Goal: Find specific page/section: Find specific page/section

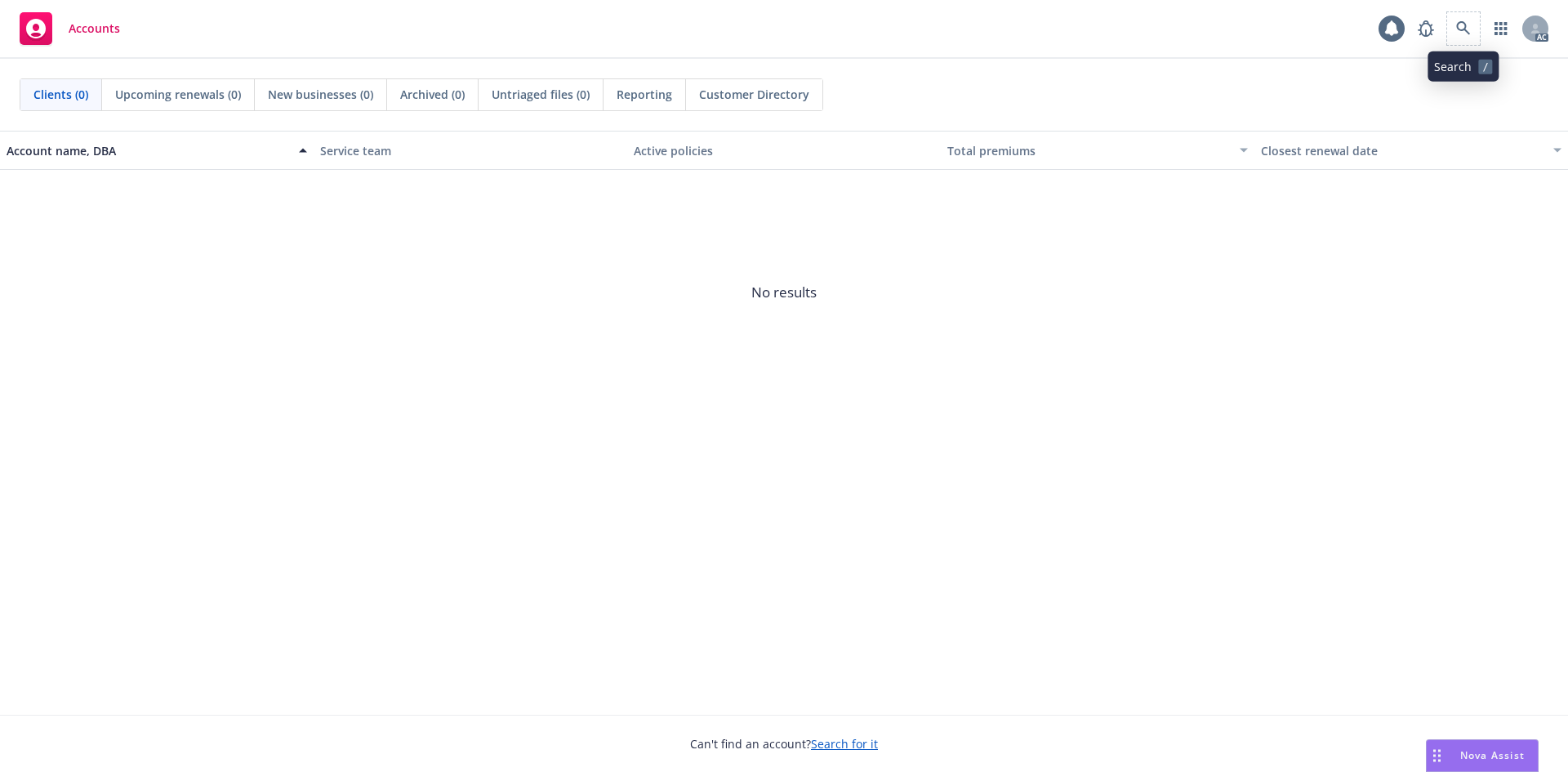
click at [1479, 22] on span at bounding box center [1463, 28] width 32 height 32
click at [1471, 23] on link at bounding box center [1463, 28] width 32 height 32
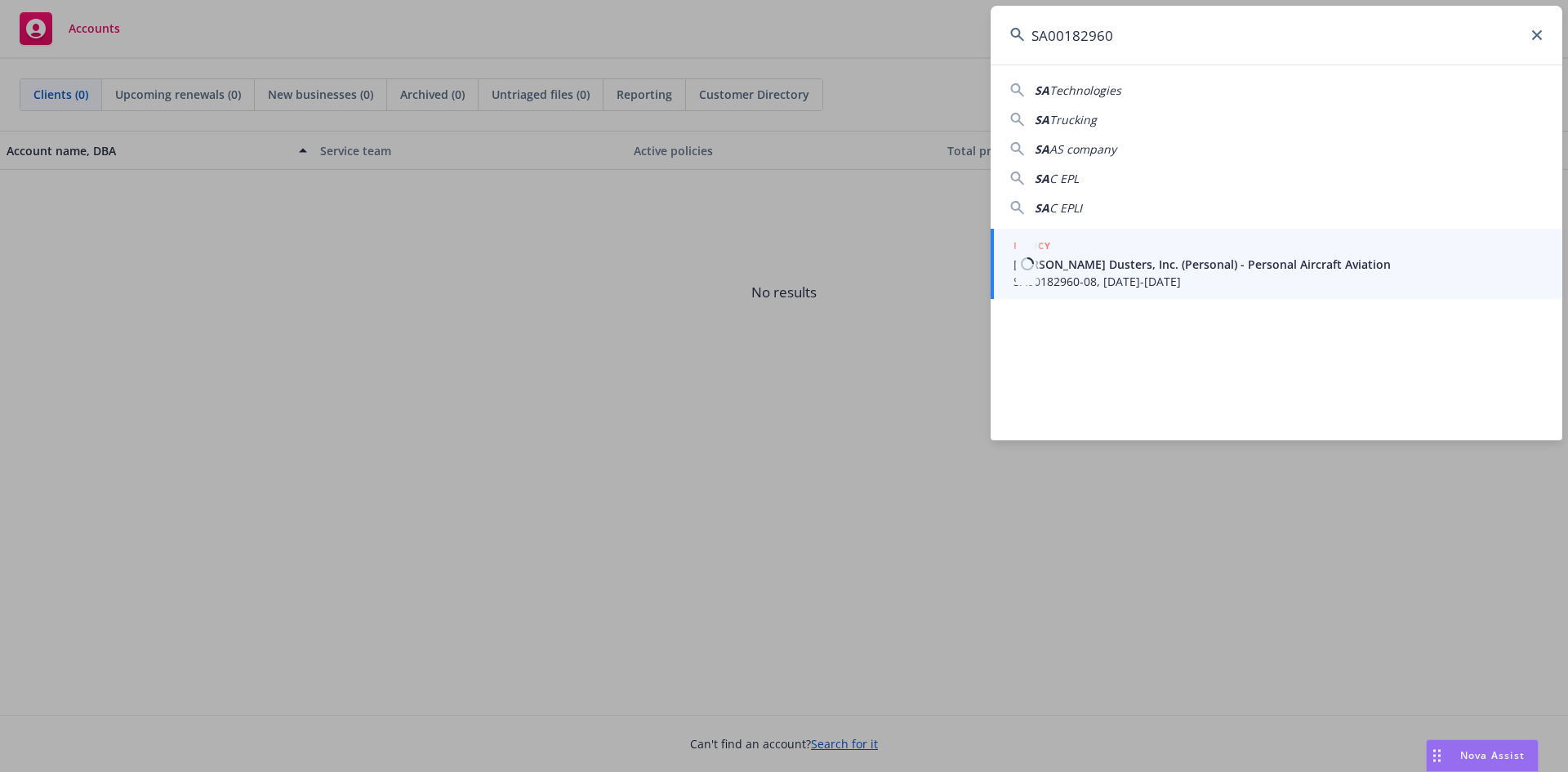
type input "SA00182960"
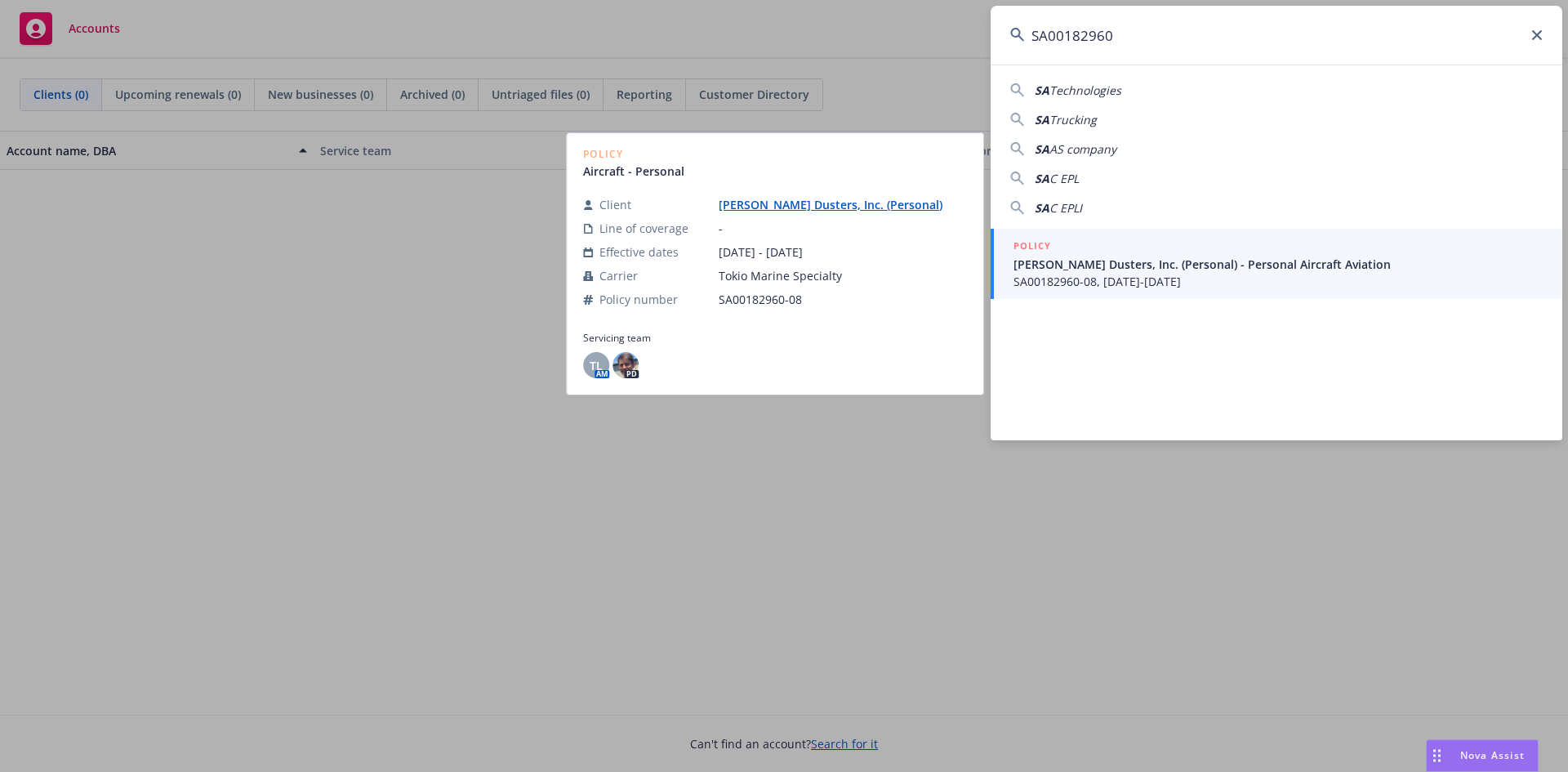
click at [1200, 262] on span "[PERSON_NAME] Dusters, Inc. (Personal) - Personal Aircraft Aviation" at bounding box center [1278, 264] width 529 height 17
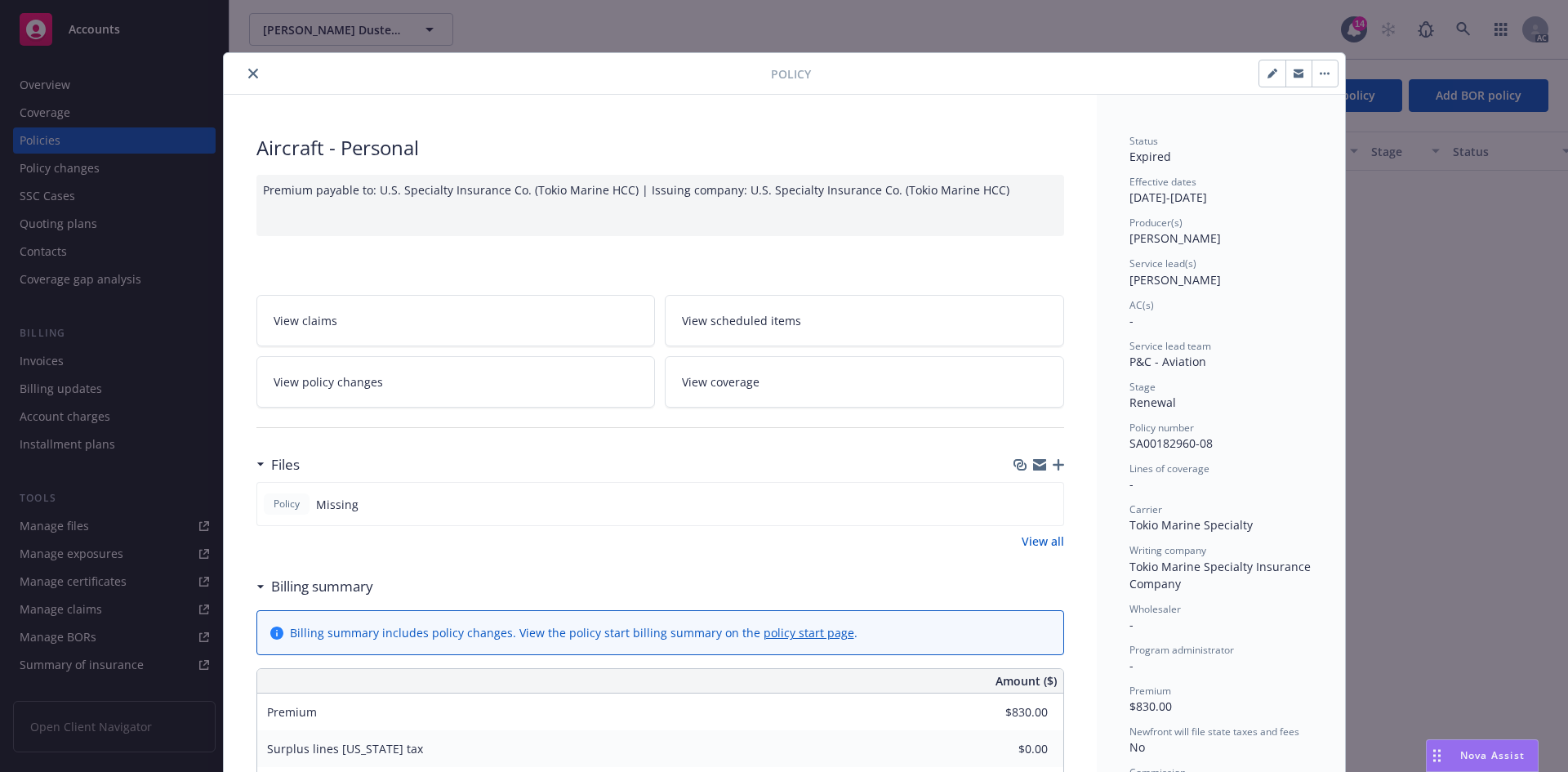
click at [244, 73] on button "close" at bounding box center [254, 74] width 20 height 20
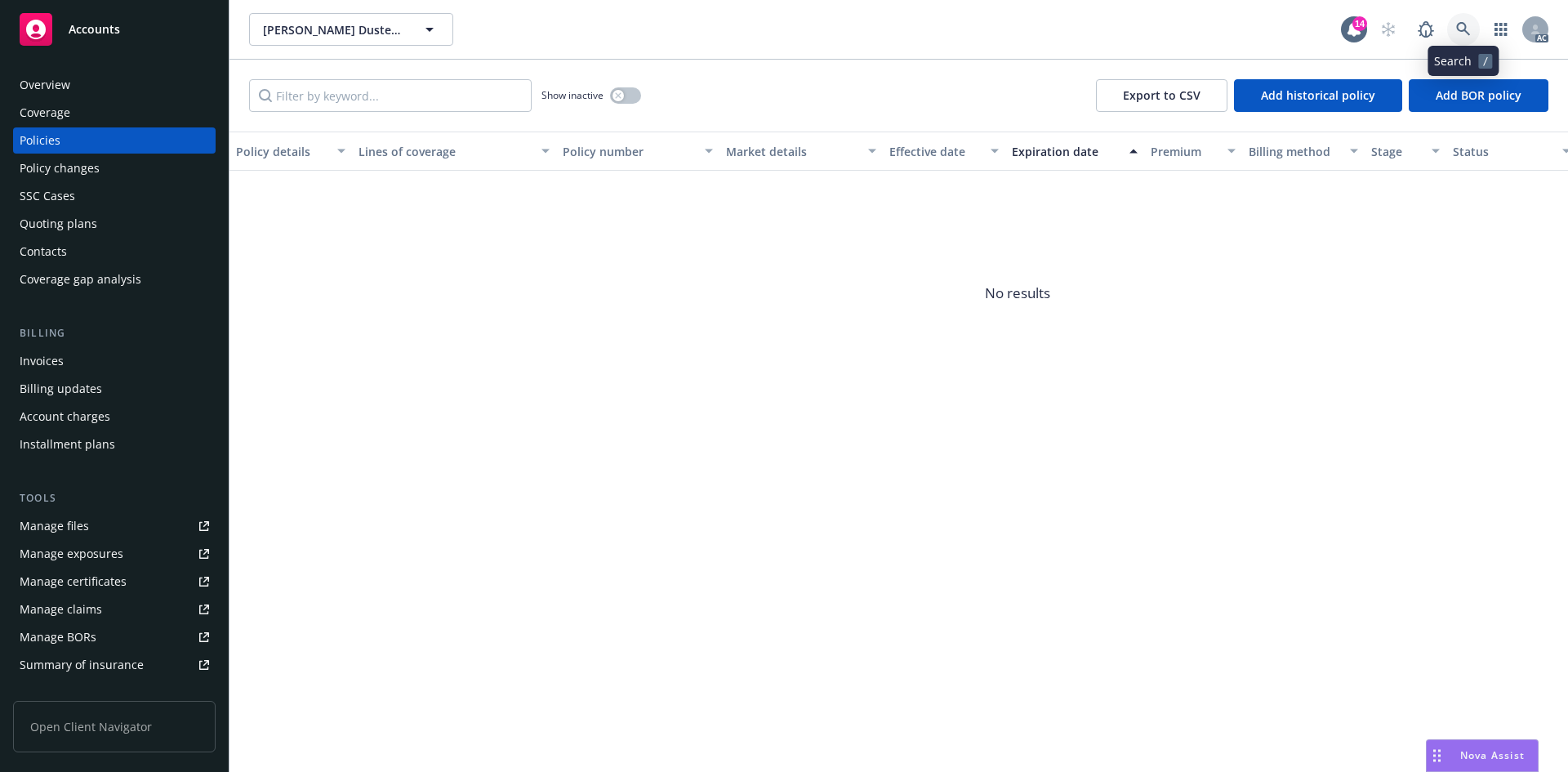
click at [1459, 31] on icon at bounding box center [1462, 29] width 14 height 14
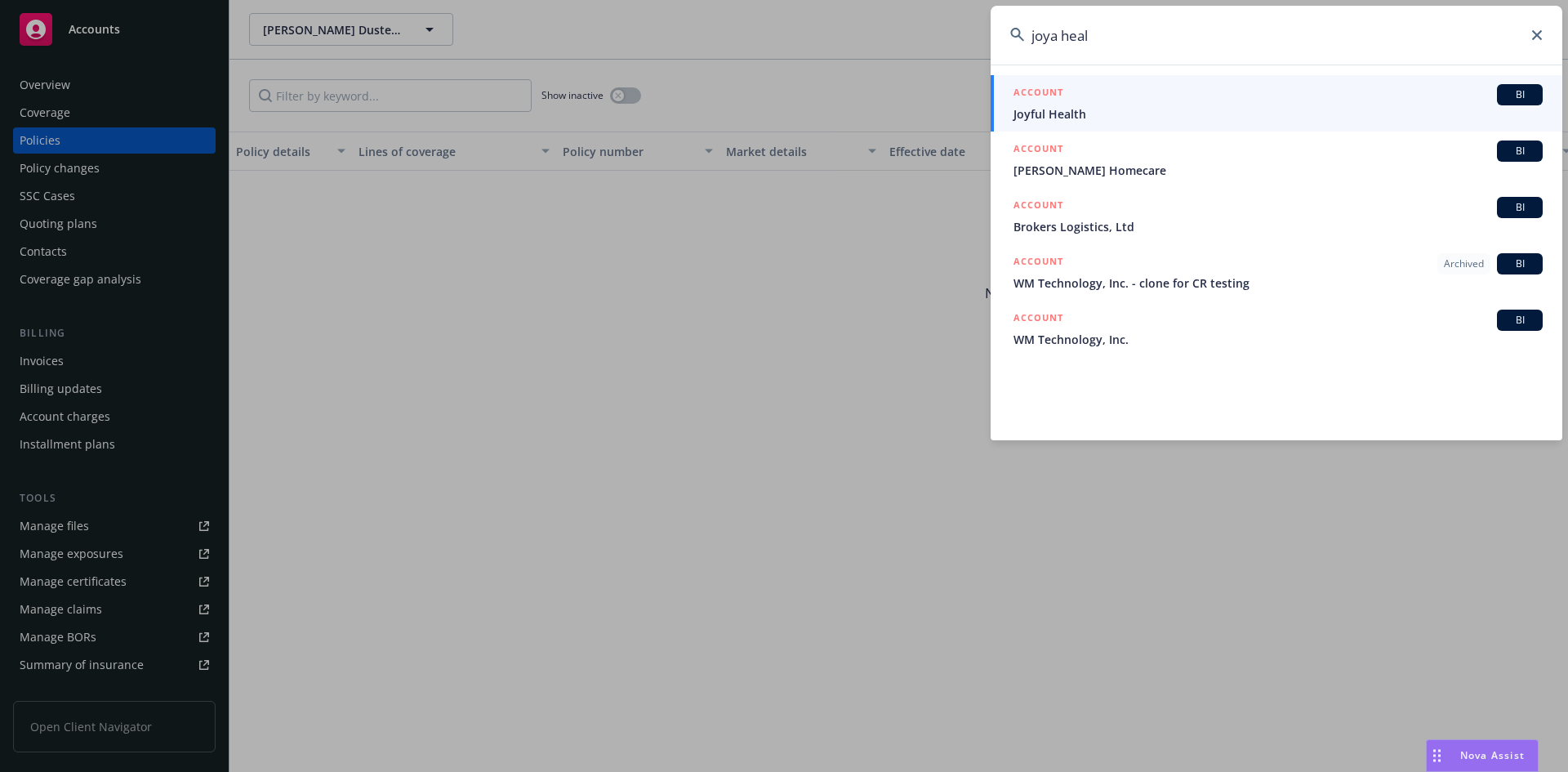
type input "joya heal"
click at [1535, 36] on icon at bounding box center [1537, 35] width 10 height 10
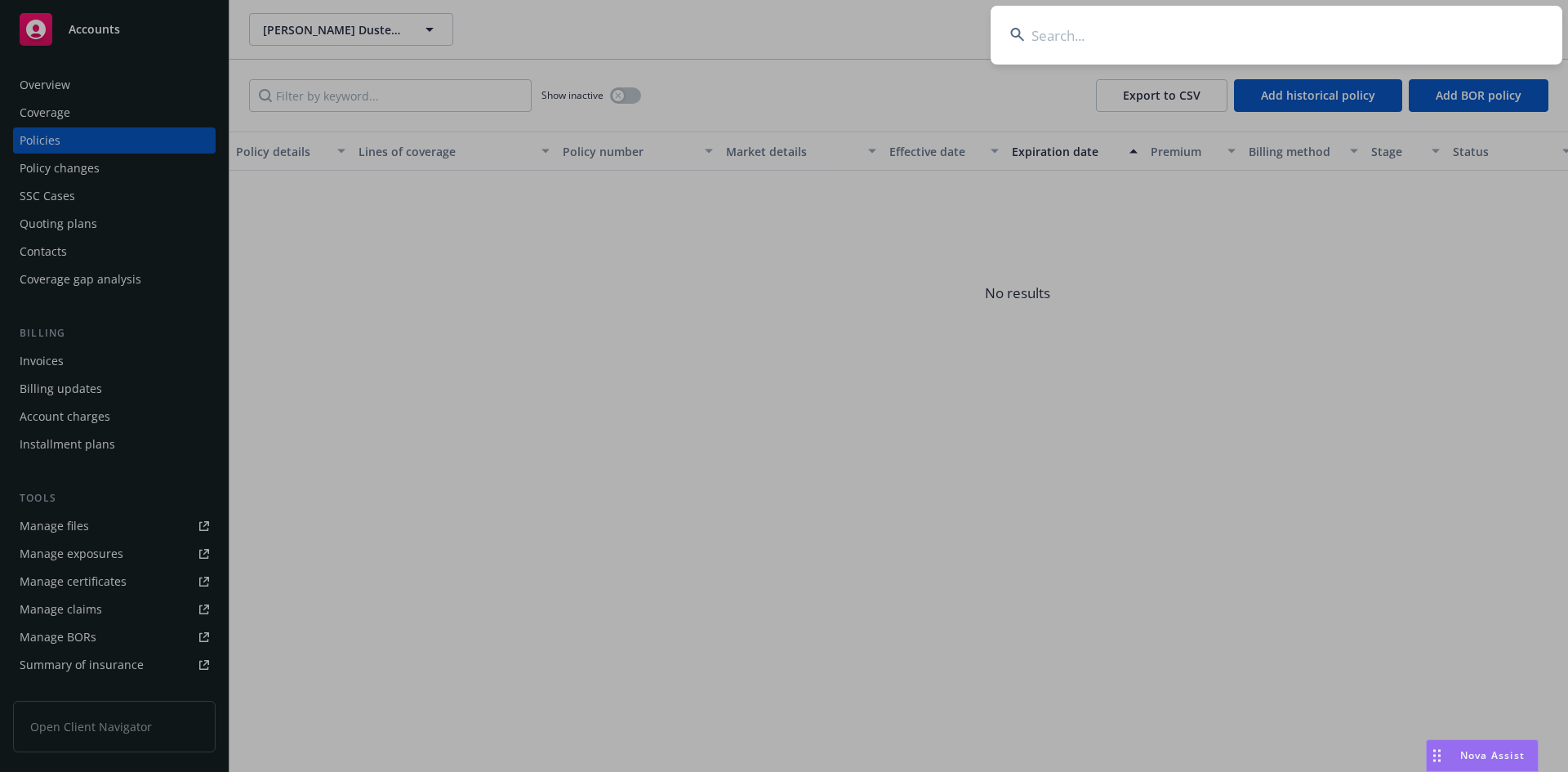
click at [1292, 37] on input at bounding box center [1276, 35] width 572 height 59
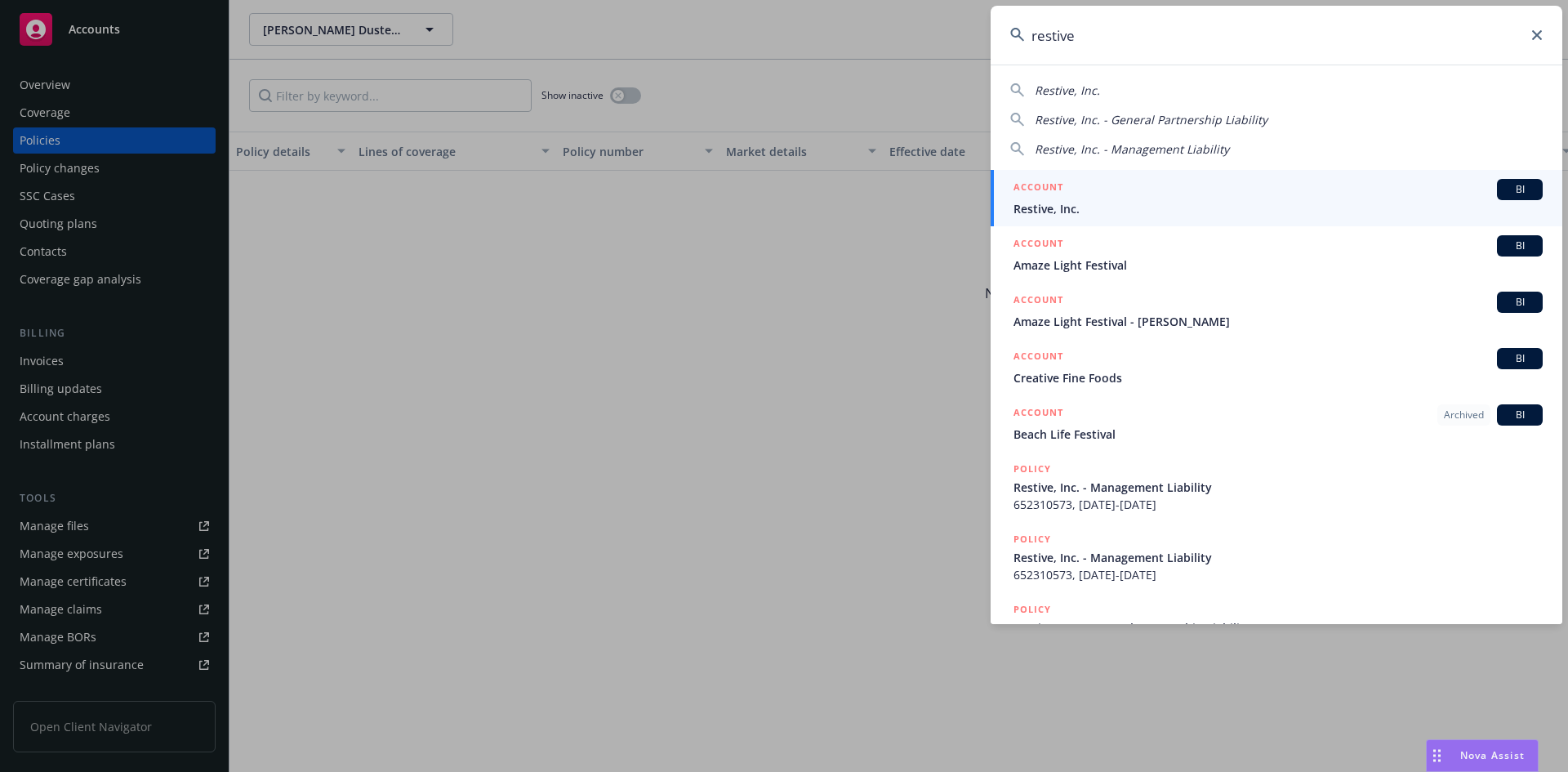
type input "restive"
click at [1193, 202] on span "Restive, Inc." at bounding box center [1278, 209] width 529 height 17
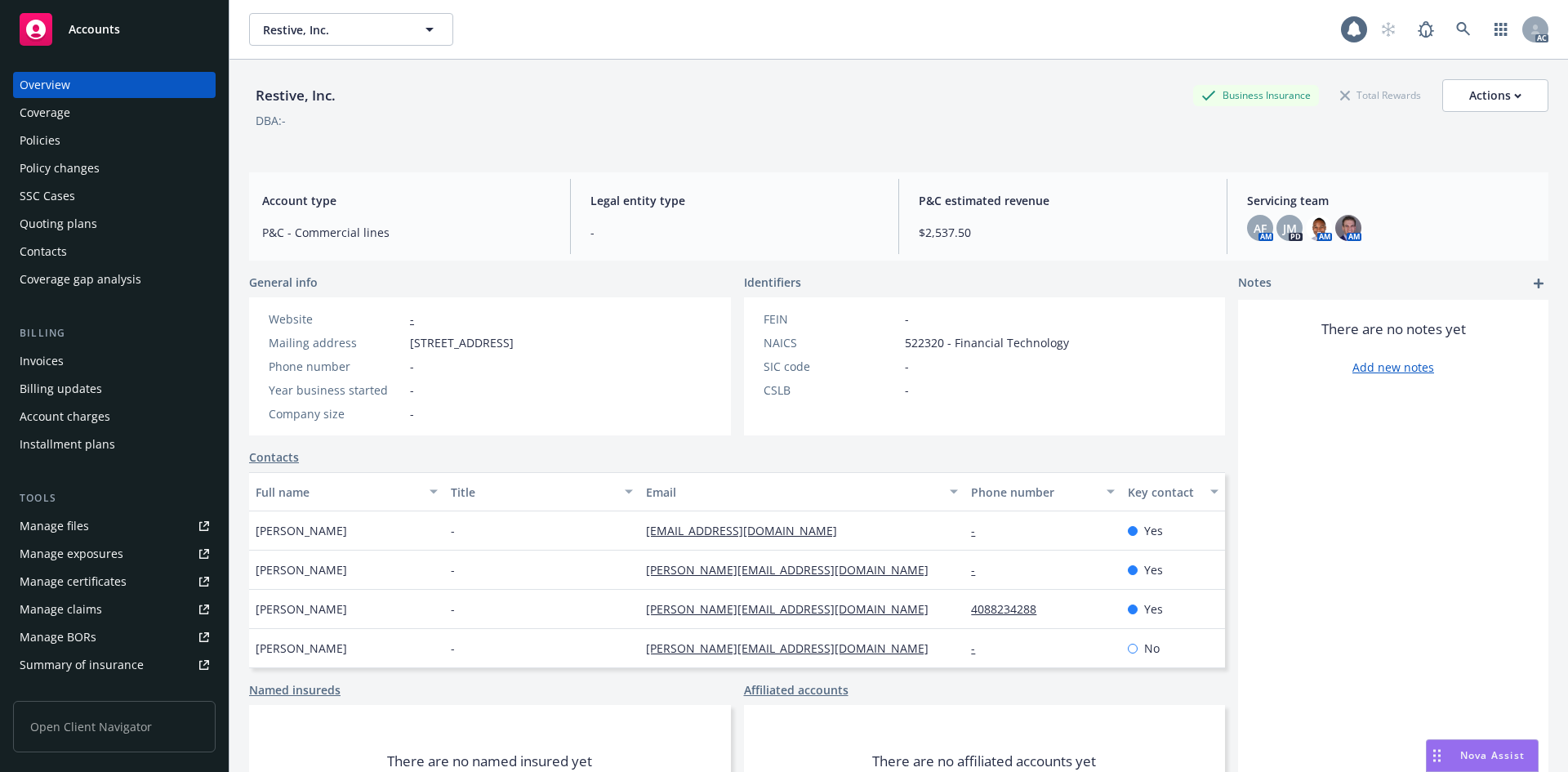
click at [128, 344] on div "Billing Invoices Billing updates Account charges Installment plans" at bounding box center [115, 391] width 203 height 132
click at [124, 356] on div "Invoices" at bounding box center [115, 360] width 190 height 26
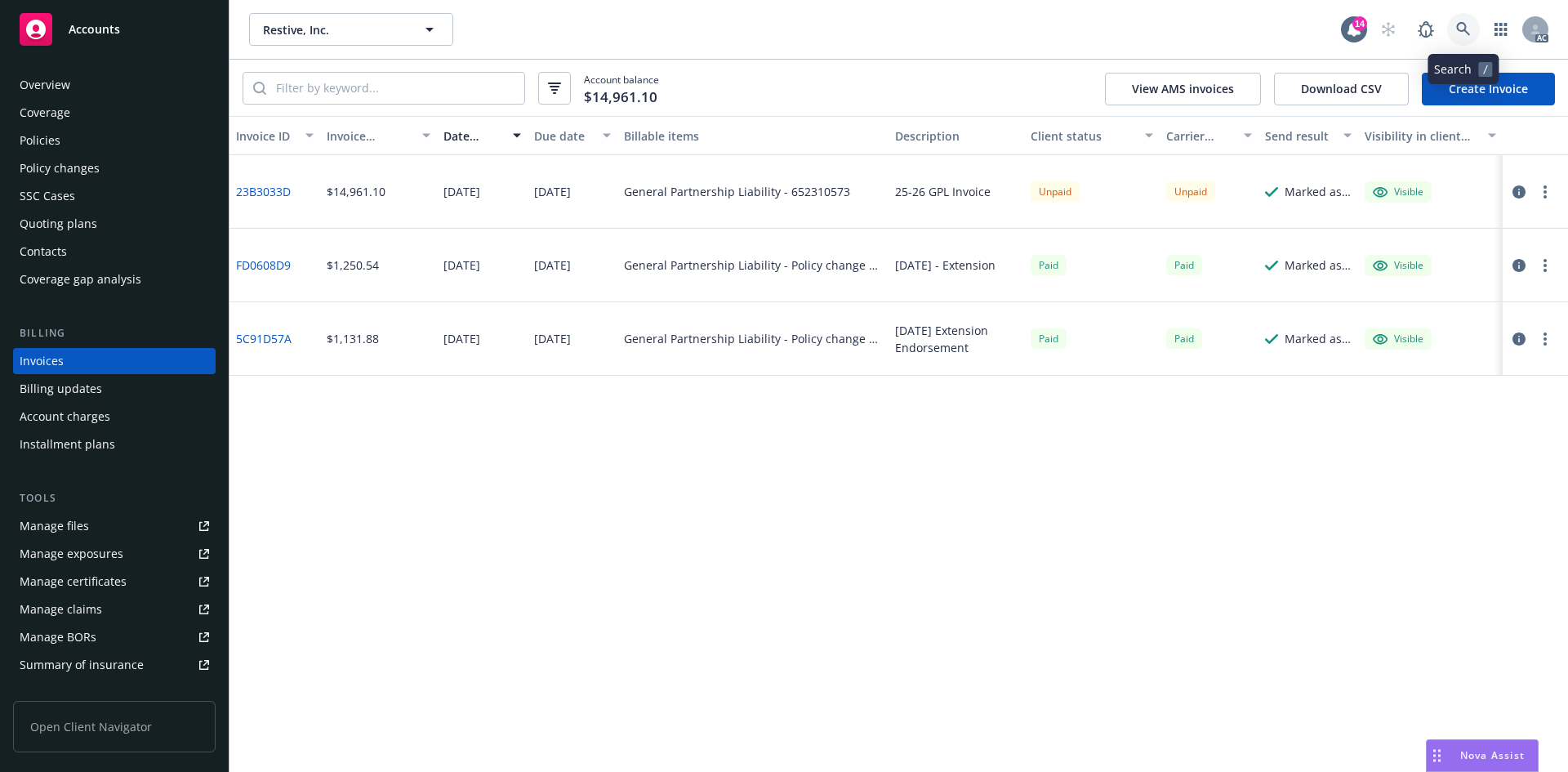
click at [1456, 25] on icon at bounding box center [1463, 30] width 15 height 15
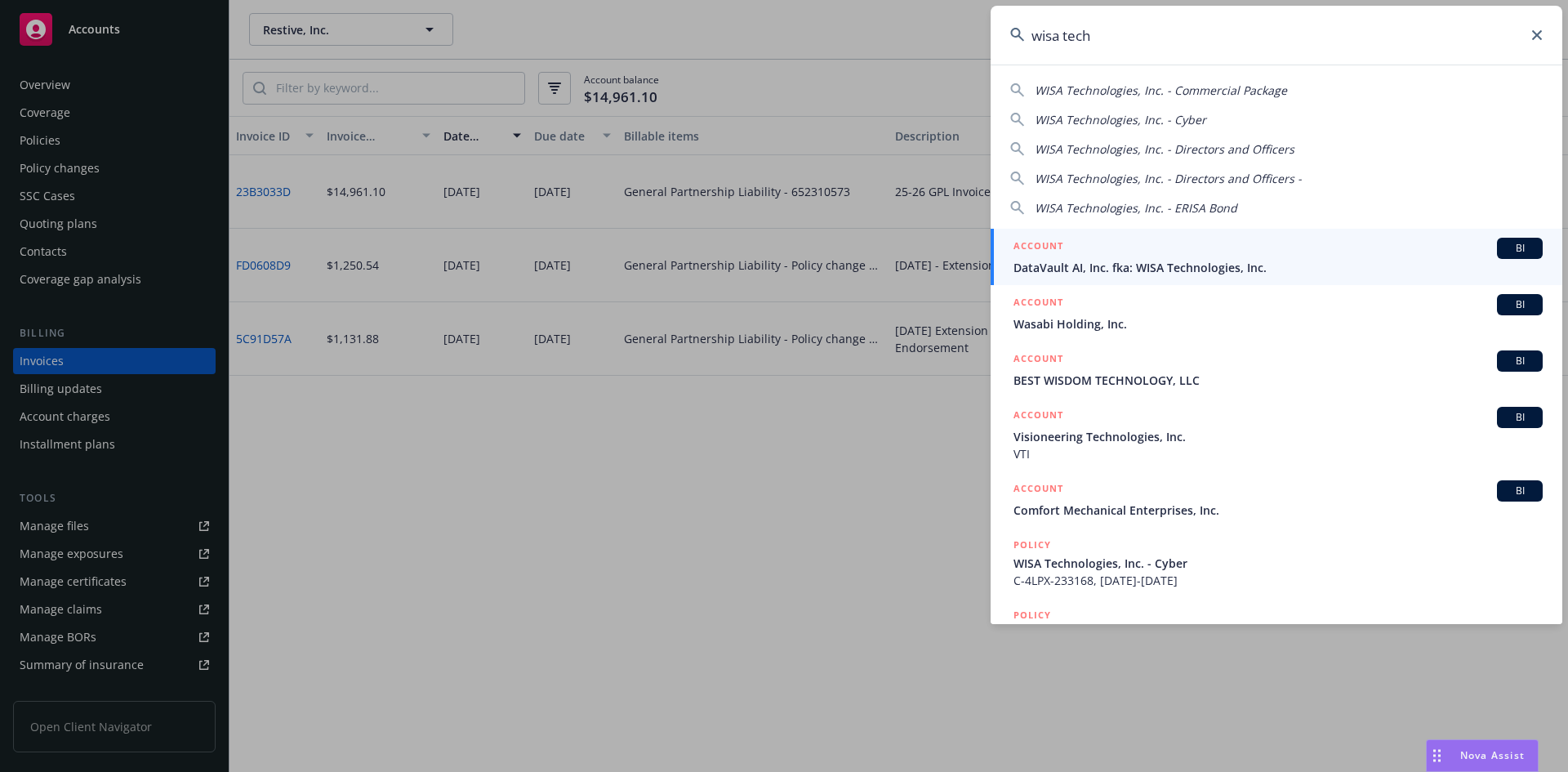
type input "wisa tech"
click at [1169, 260] on span "DataVault AI, Inc. fka: WISA Technologies, Inc." at bounding box center [1278, 267] width 529 height 17
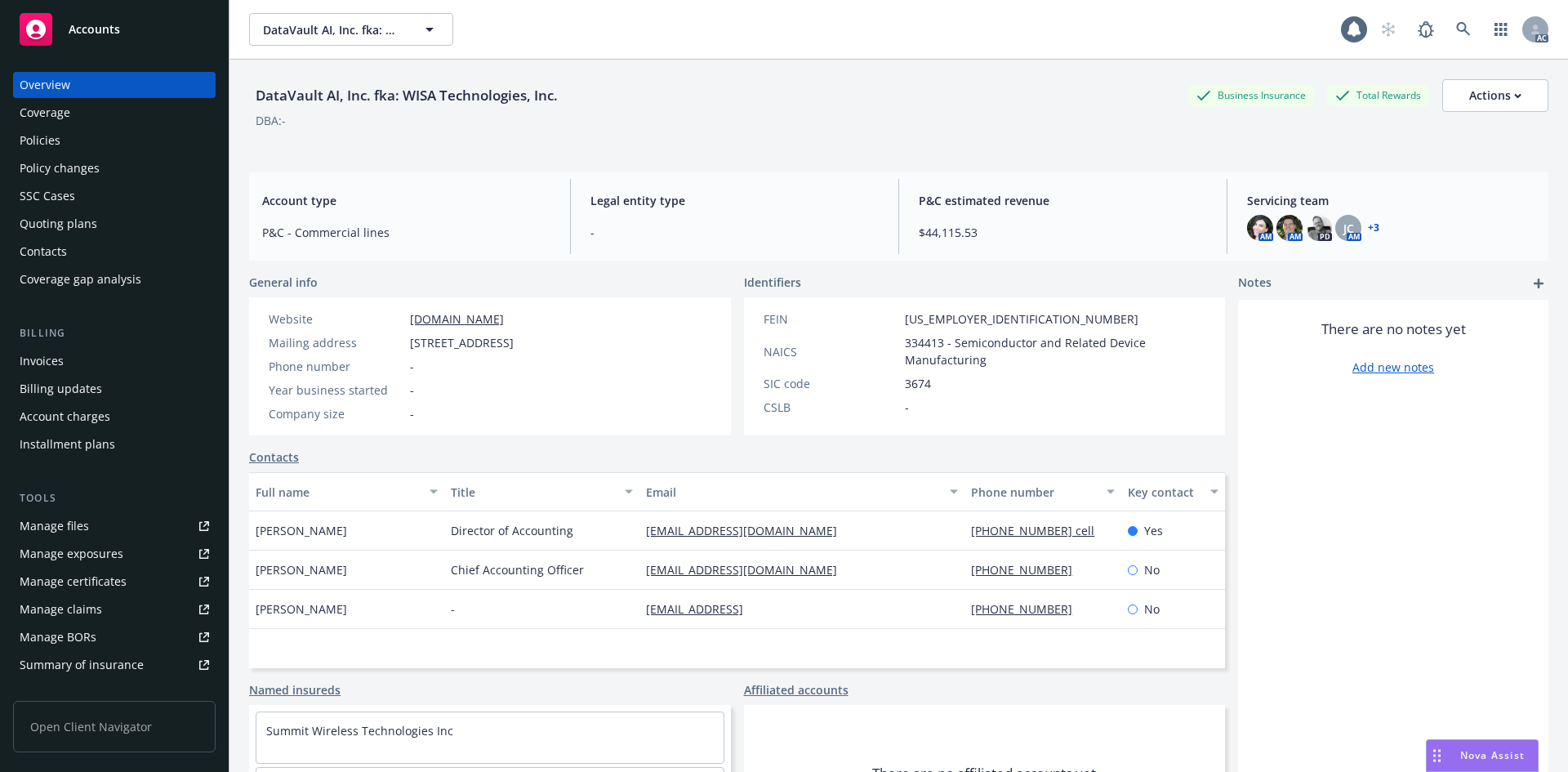
click at [99, 367] on div "Invoices" at bounding box center [115, 360] width 190 height 26
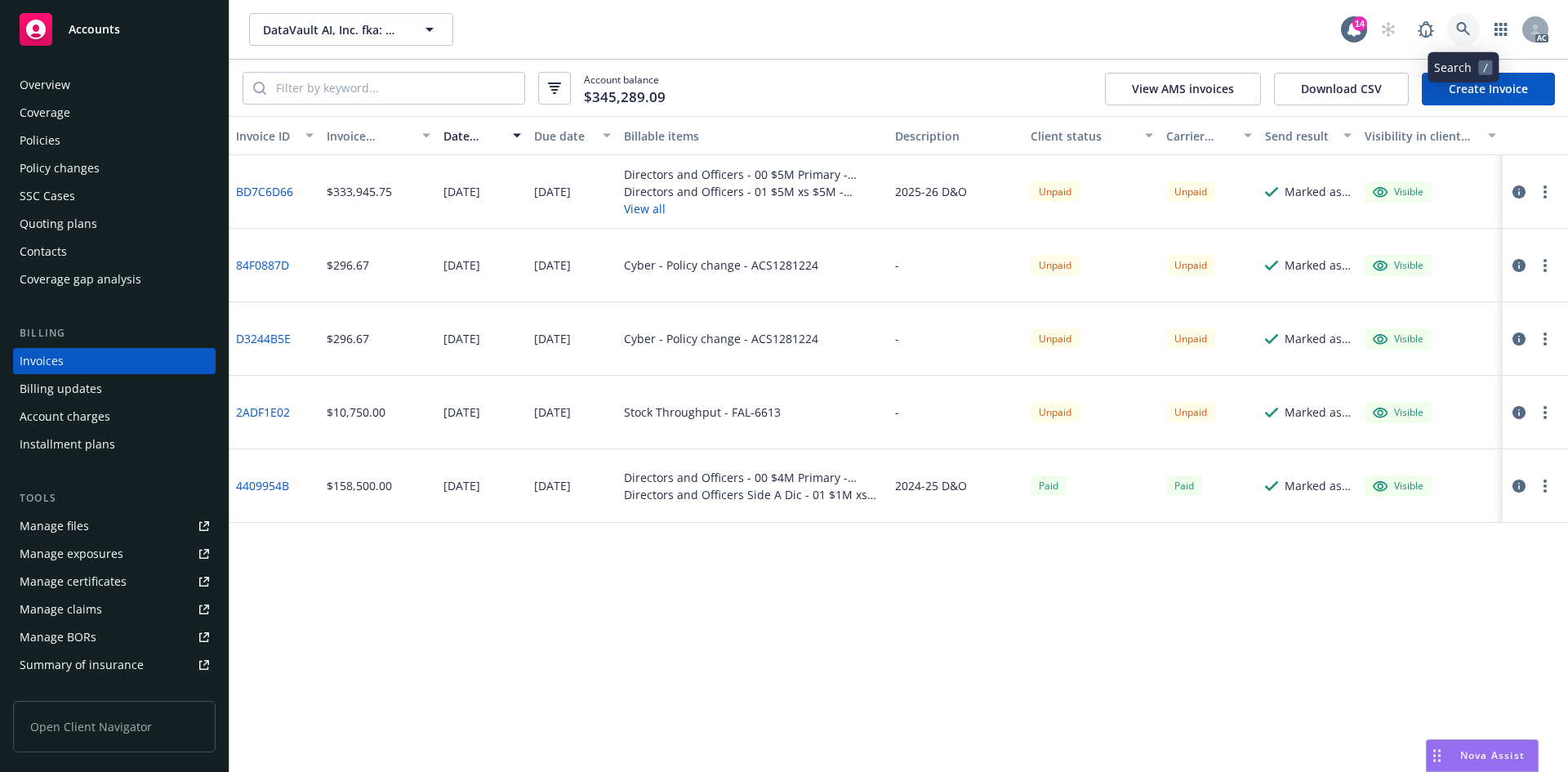
click at [1459, 26] on icon at bounding box center [1463, 30] width 15 height 15
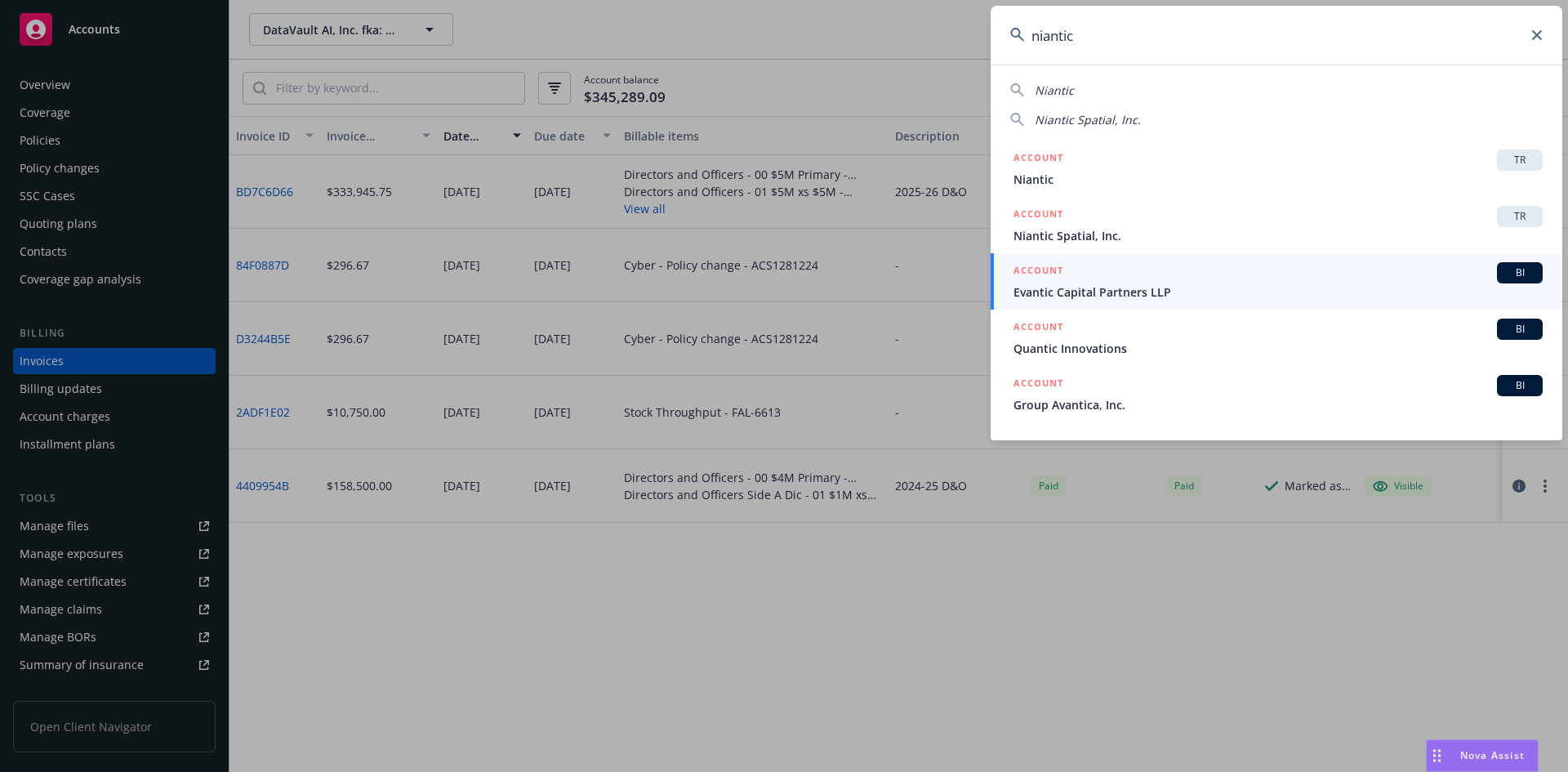
click at [1523, 23] on input "niantic" at bounding box center [1276, 35] width 572 height 59
type input "niantic"
click at [1539, 34] on icon at bounding box center [1537, 35] width 10 height 10
